Goal: Information Seeking & Learning: Learn about a topic

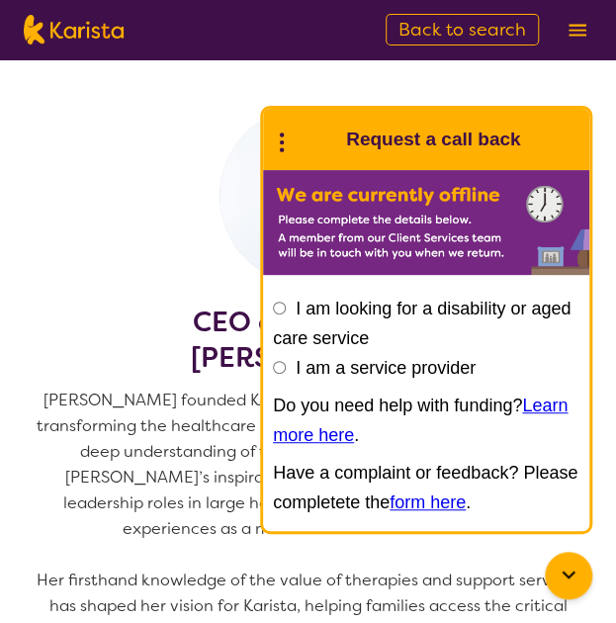
click at [161, 102] on section "CEO and founder [PERSON_NAME] [PERSON_NAME] founded Karista in [DATE], driven b…" at bounding box center [308, 551] width 616 height 984
click at [562, 562] on div at bounding box center [568, 575] width 47 height 47
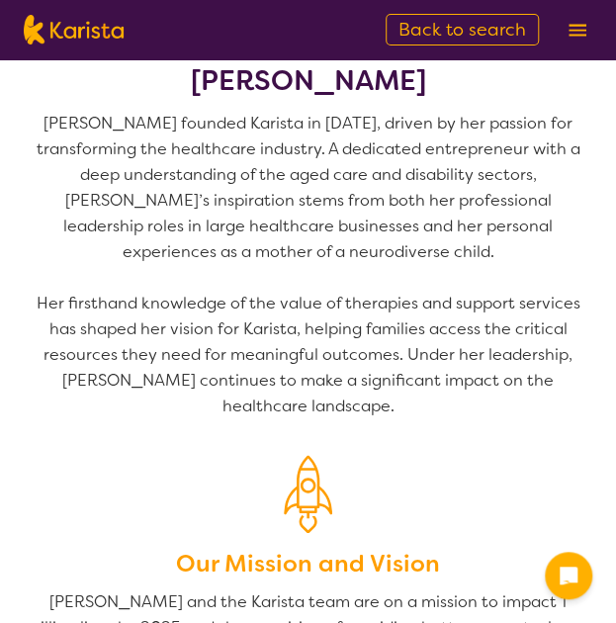
scroll to position [584, 0]
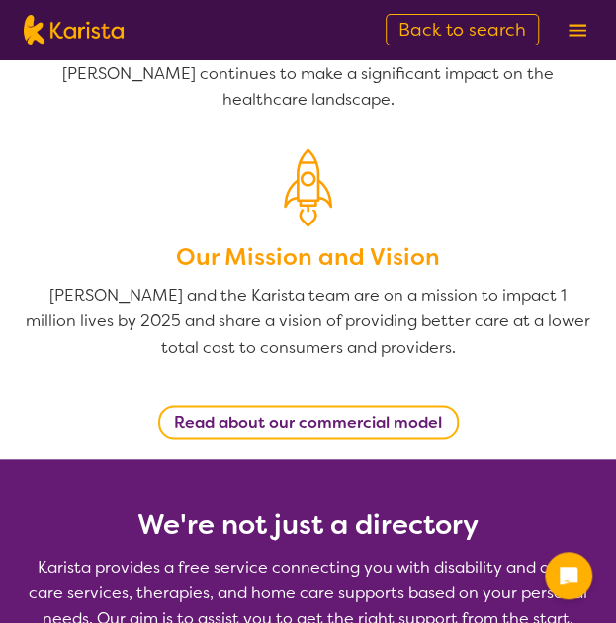
click at [348, 421] on b "Read about our commercial model" at bounding box center [308, 422] width 268 height 21
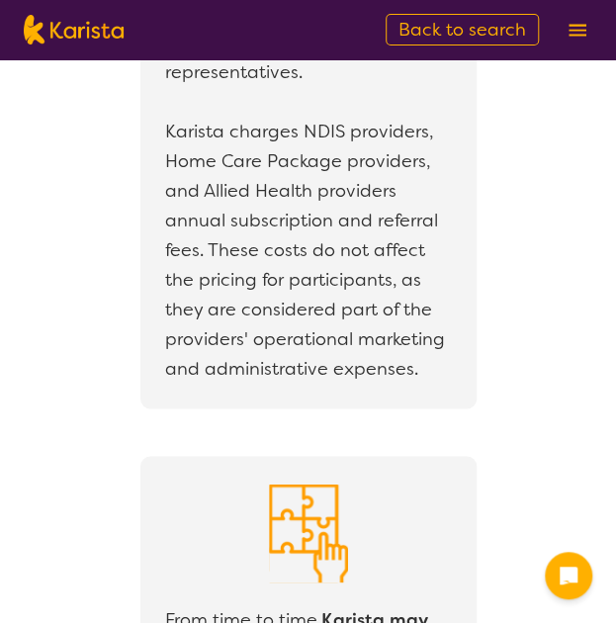
scroll to position [3880, 0]
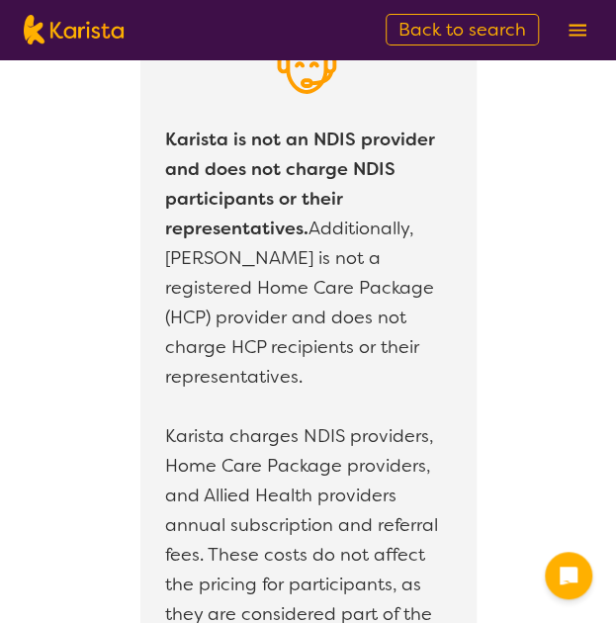
click at [582, 26] on img at bounding box center [578, 30] width 18 height 13
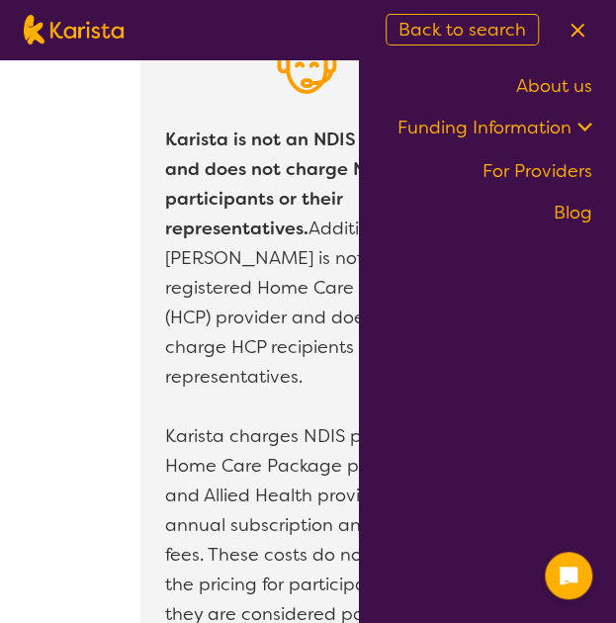
click at [584, 125] on icon at bounding box center [582, 125] width 21 height 21
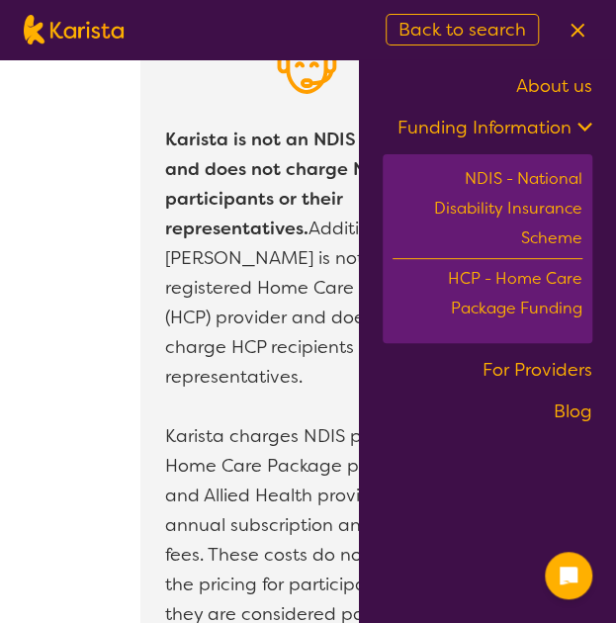
click at [560, 84] on link "About us" at bounding box center [554, 86] width 76 height 24
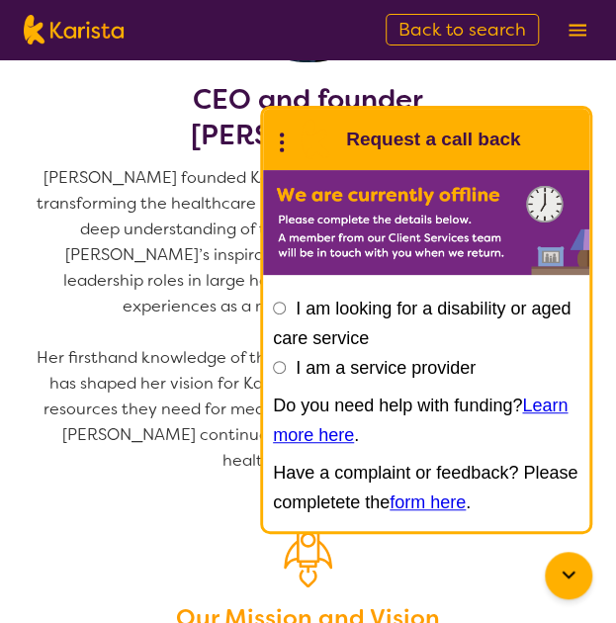
scroll to position [224, 0]
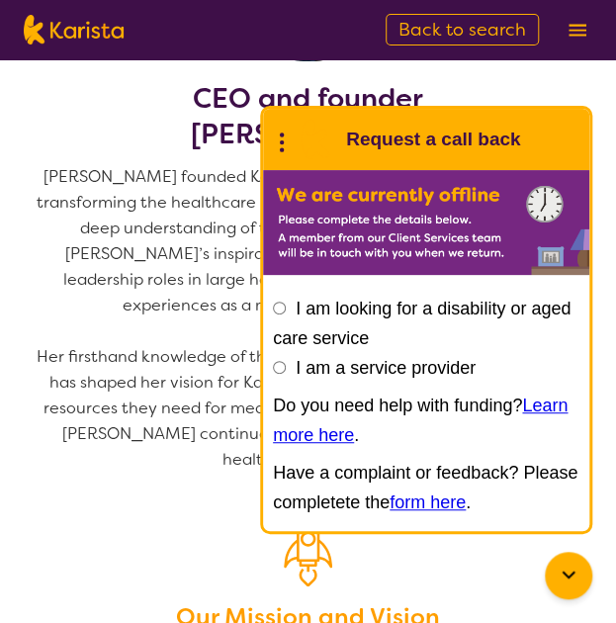
click at [577, 578] on icon at bounding box center [569, 576] width 24 height 24
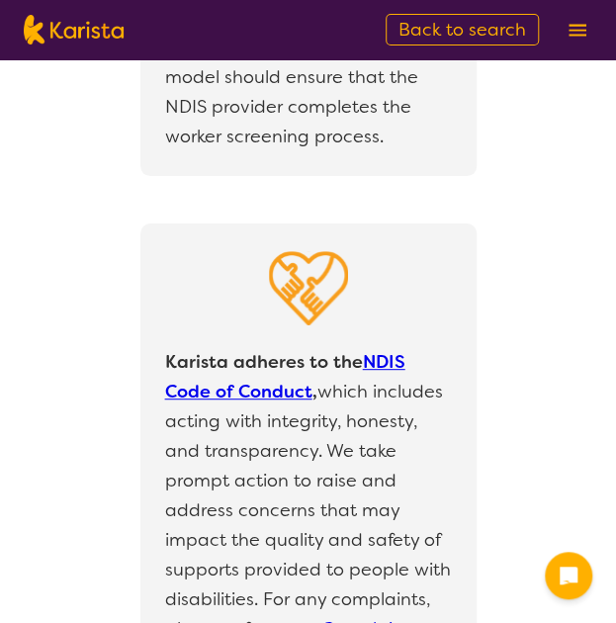
scroll to position [6070, 0]
